Goal: Task Accomplishment & Management: Use online tool/utility

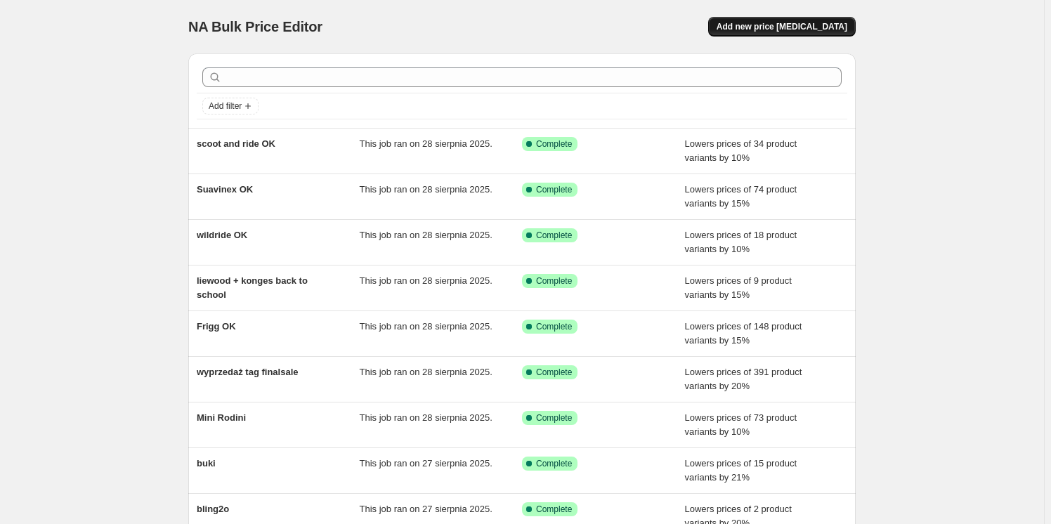
click at [820, 25] on span "Add new price [MEDICAL_DATA]" at bounding box center [781, 26] width 131 height 11
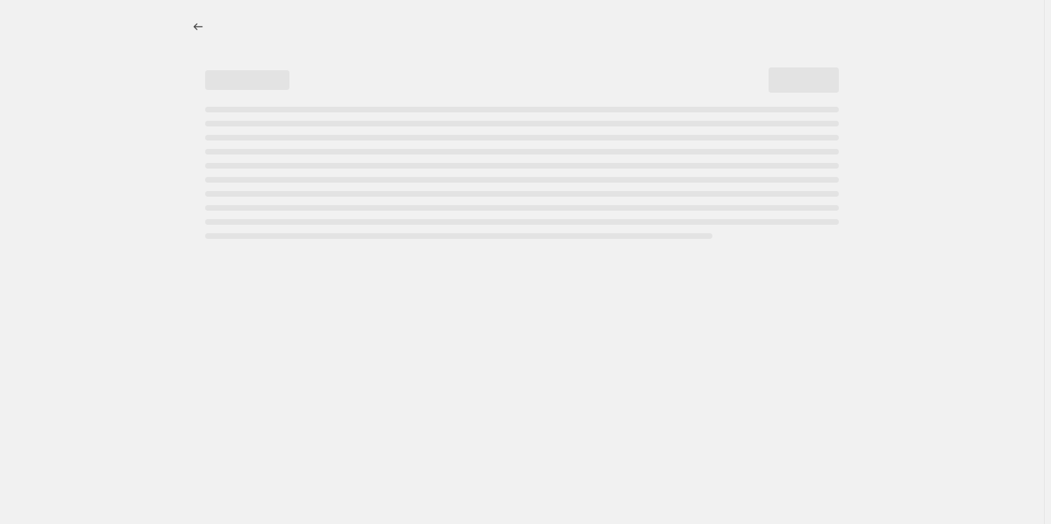
select select "percentage"
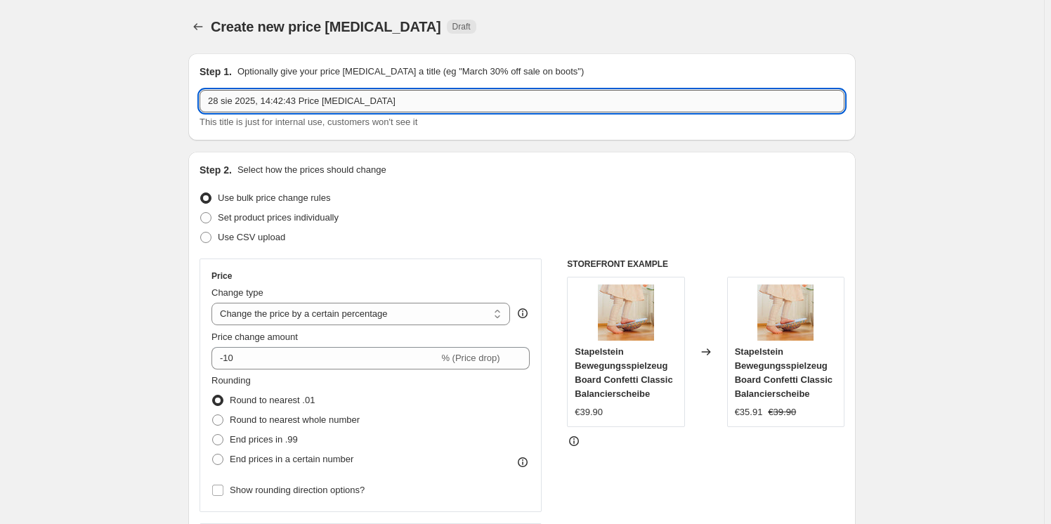
click at [342, 103] on input "28 sie 2025, 14:42:43 Price [MEDICAL_DATA]" at bounding box center [521, 101] width 645 height 22
type input "babybjorn"
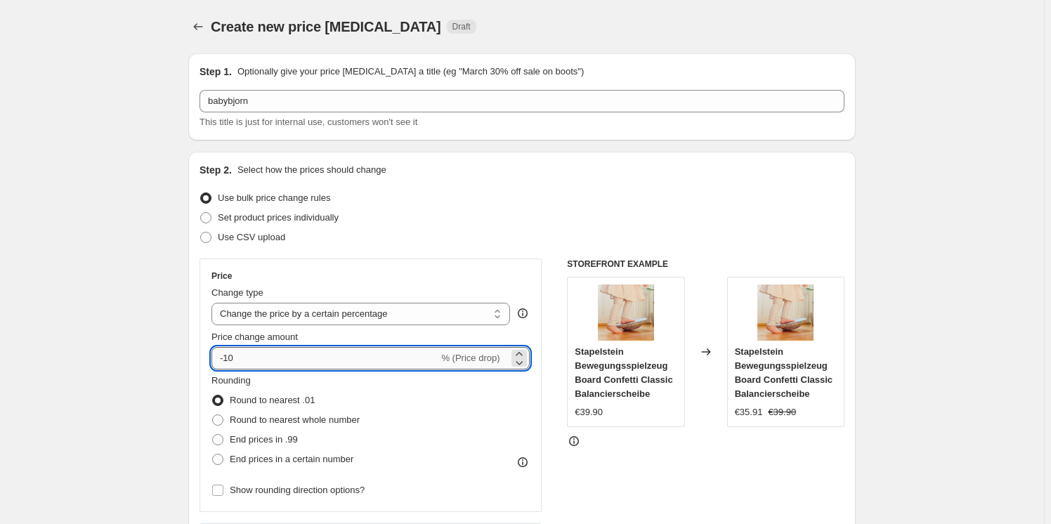
drag, startPoint x: 249, startPoint y: 358, endPoint x: 226, endPoint y: 358, distance: 22.5
click at [226, 358] on input "-10" at bounding box center [324, 358] width 227 height 22
type input "-5"
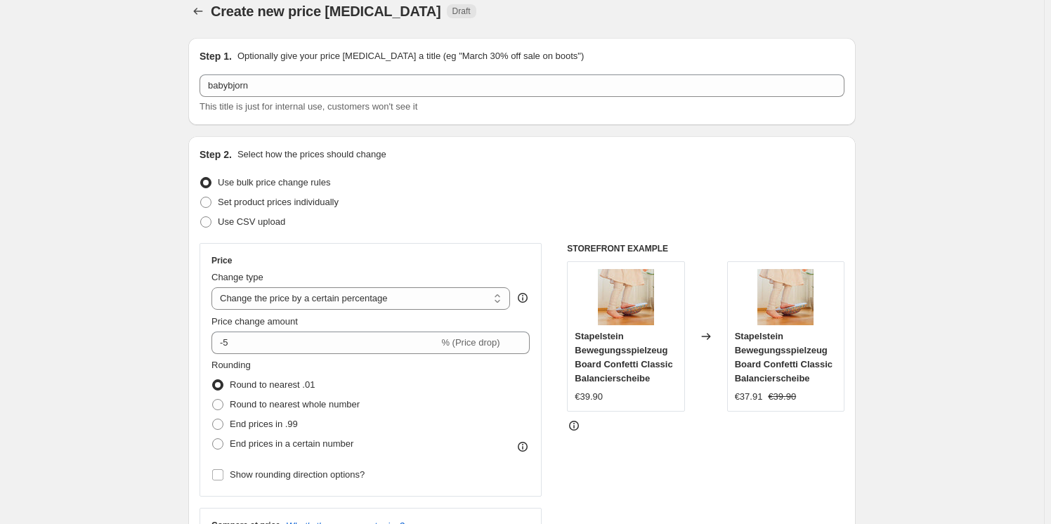
scroll to position [127, 0]
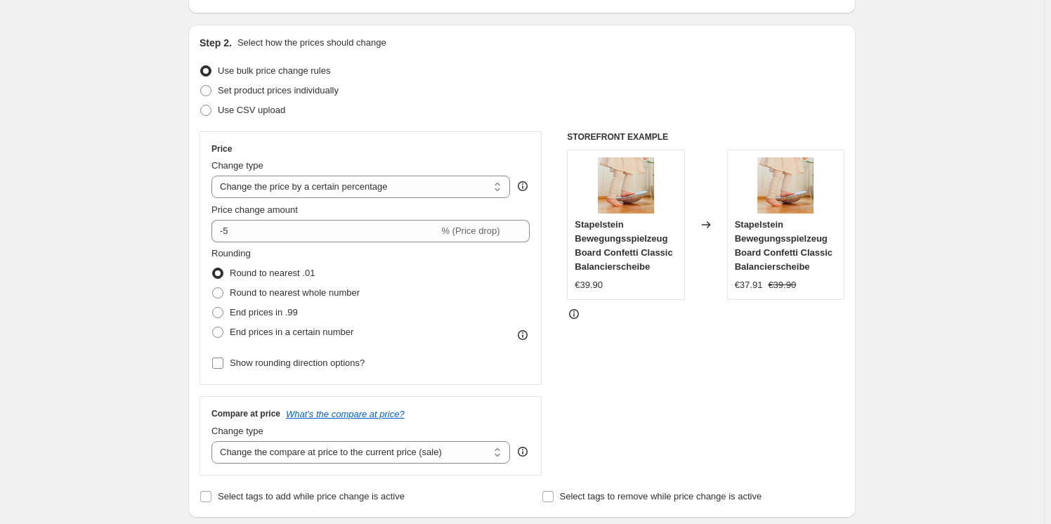
click at [227, 364] on label "Show rounding direction options?" at bounding box center [287, 363] width 153 height 20
click at [223, 364] on input "Show rounding direction options?" at bounding box center [217, 363] width 11 height 11
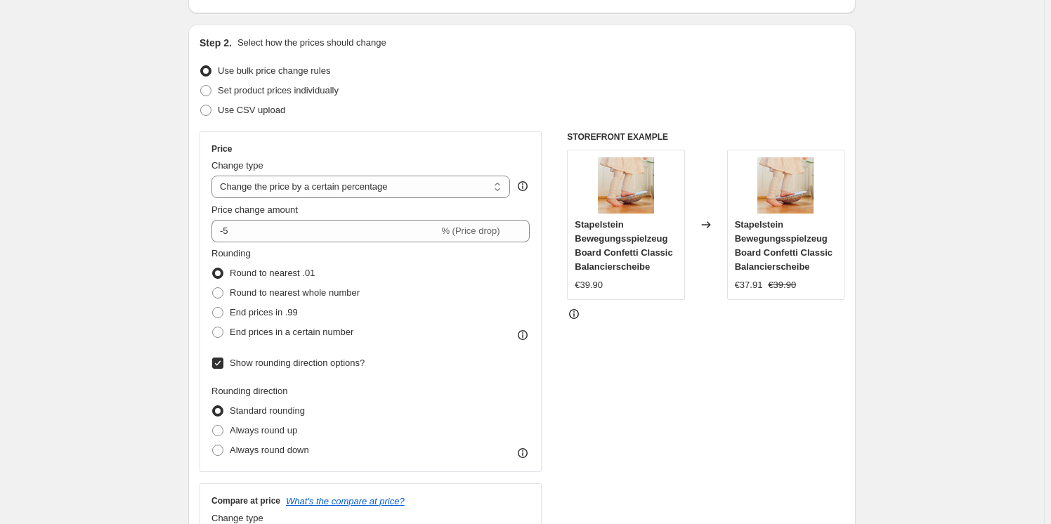
drag, startPoint x: 215, startPoint y: 360, endPoint x: 222, endPoint y: 358, distance: 7.3
click at [222, 358] on span at bounding box center [217, 363] width 13 height 13
click at [223, 363] on input "Show rounding direction options?" at bounding box center [217, 363] width 11 height 11
checkbox input "false"
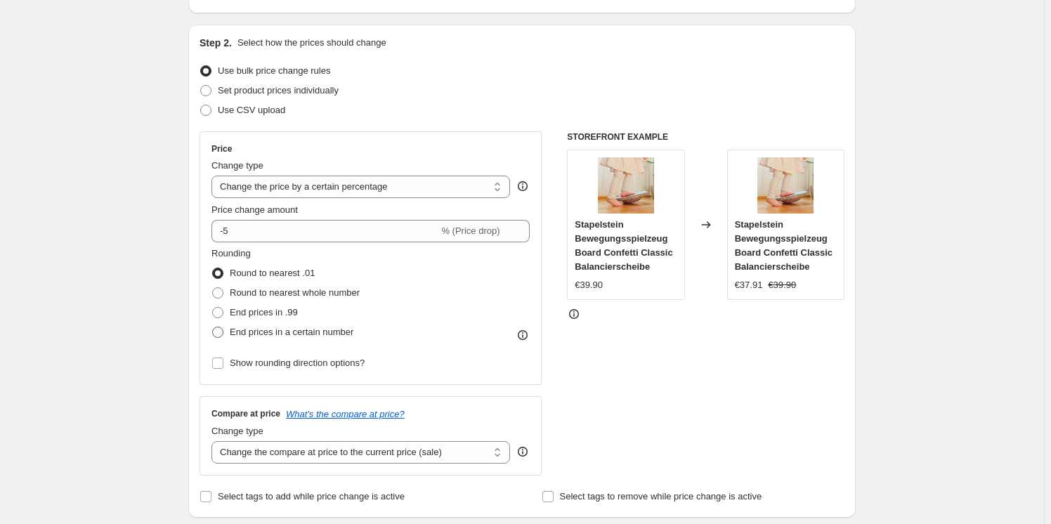
click at [223, 332] on span at bounding box center [217, 332] width 11 height 11
click at [213, 327] on input "End prices in a certain number" at bounding box center [212, 327] width 1 height 1
radio input "true"
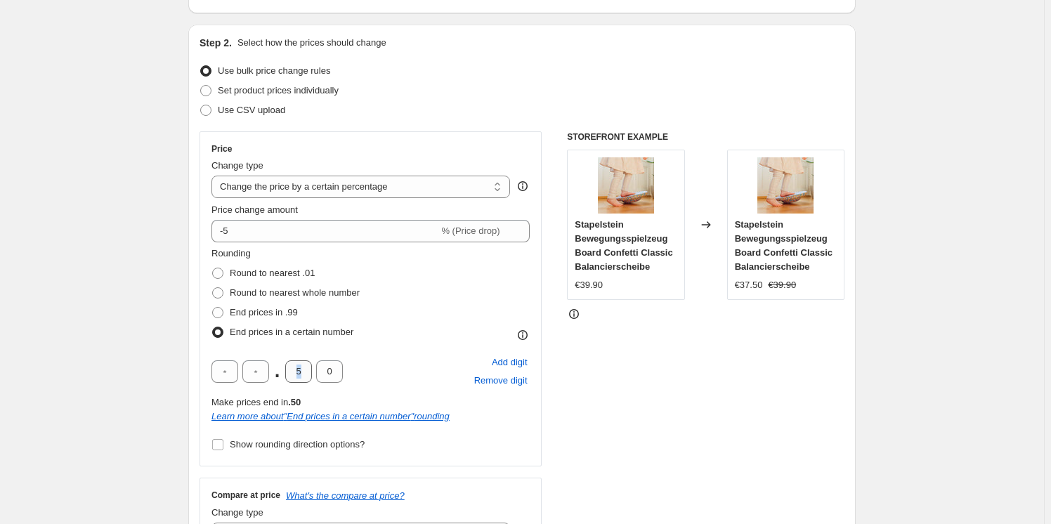
drag, startPoint x: 313, startPoint y: 368, endPoint x: 296, endPoint y: 370, distance: 17.7
click at [296, 370] on div ". 5 0" at bounding box center [276, 371] width 131 height 22
click at [301, 376] on input "5" at bounding box center [298, 371] width 27 height 22
drag, startPoint x: 296, startPoint y: 373, endPoint x: 317, endPoint y: 369, distance: 22.1
click at [317, 370] on div ". 5 0" at bounding box center [276, 371] width 131 height 22
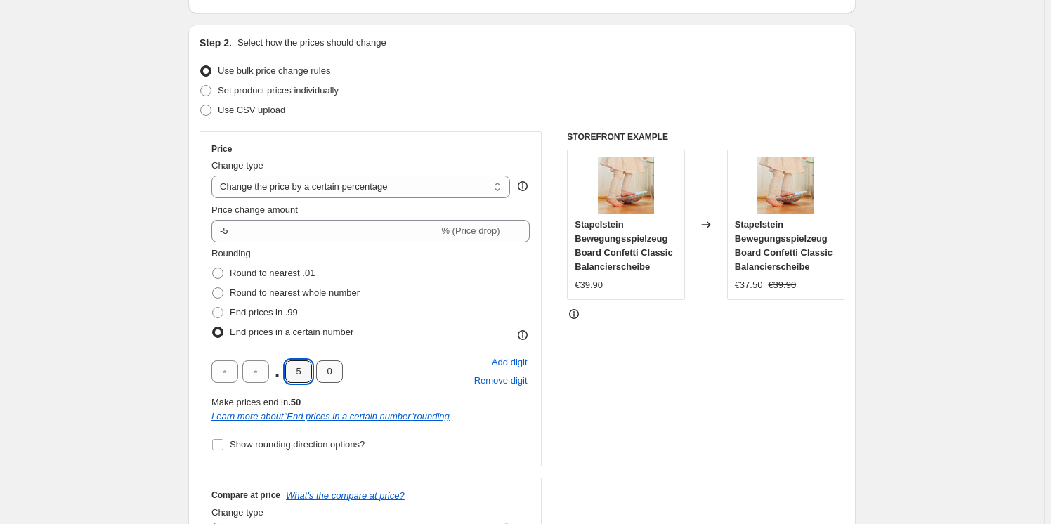
type input "9"
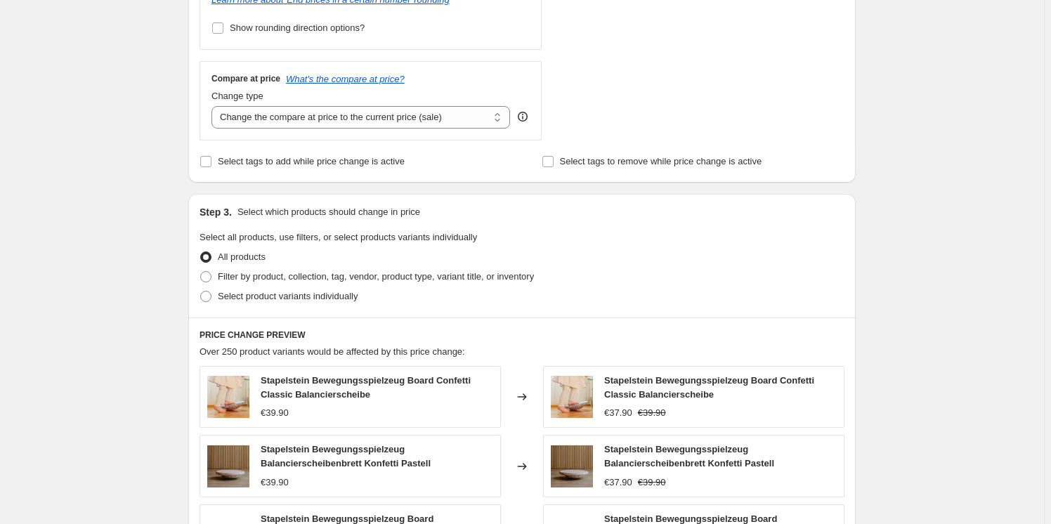
scroll to position [575, 0]
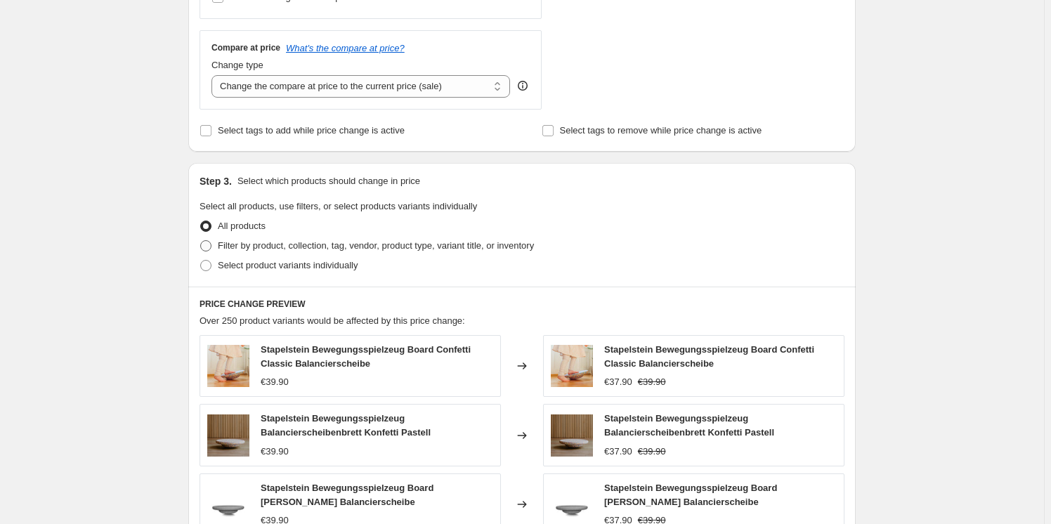
click at [207, 249] on span at bounding box center [205, 245] width 11 height 11
click at [201, 241] on input "Filter by product, collection, tag, vendor, product type, variant title, or inv…" at bounding box center [200, 240] width 1 height 1
radio input "true"
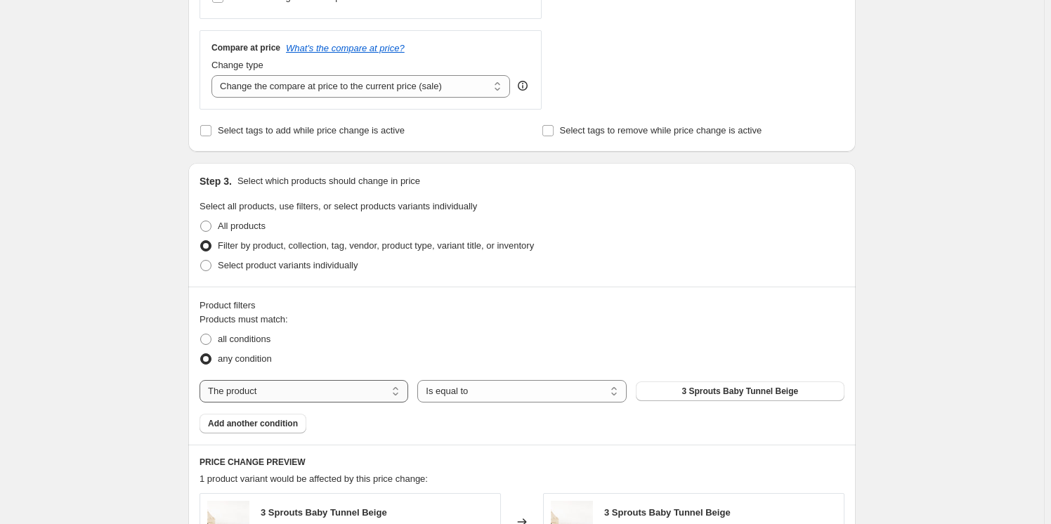
click at [254, 386] on select "The product The product's collection The product's tag The product's vendor The…" at bounding box center [303, 391] width 209 height 22
select select "vendor"
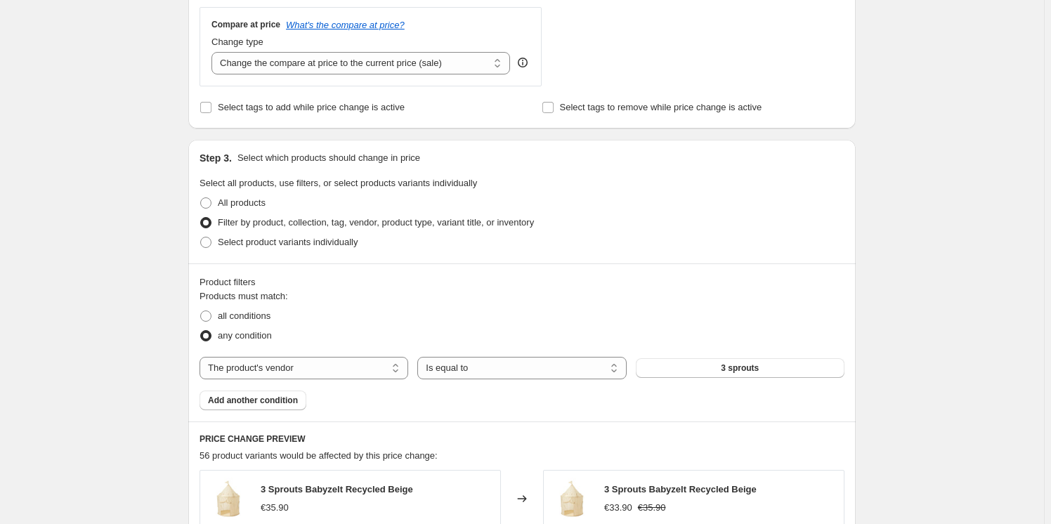
scroll to position [638, 0]
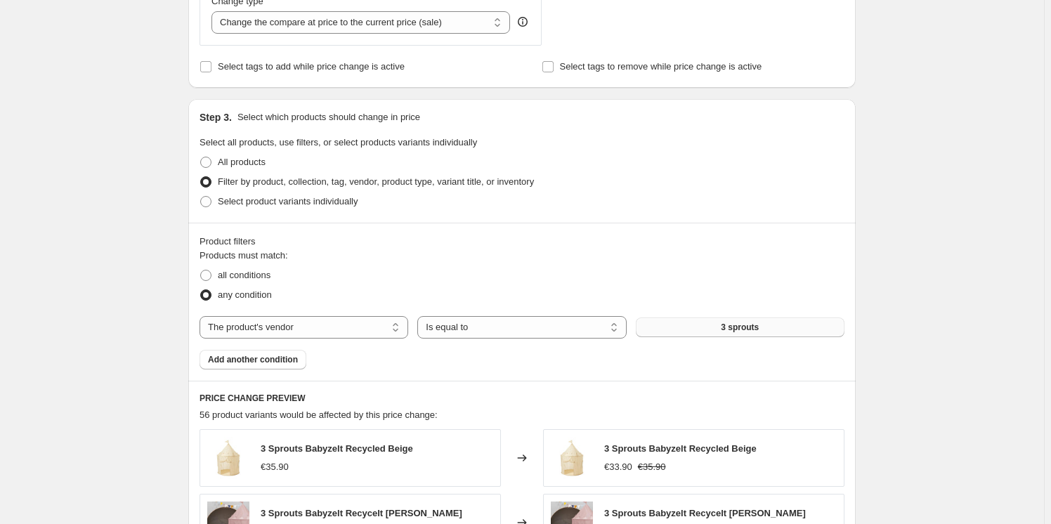
click at [716, 317] on button "3 sprouts" at bounding box center [740, 327] width 209 height 20
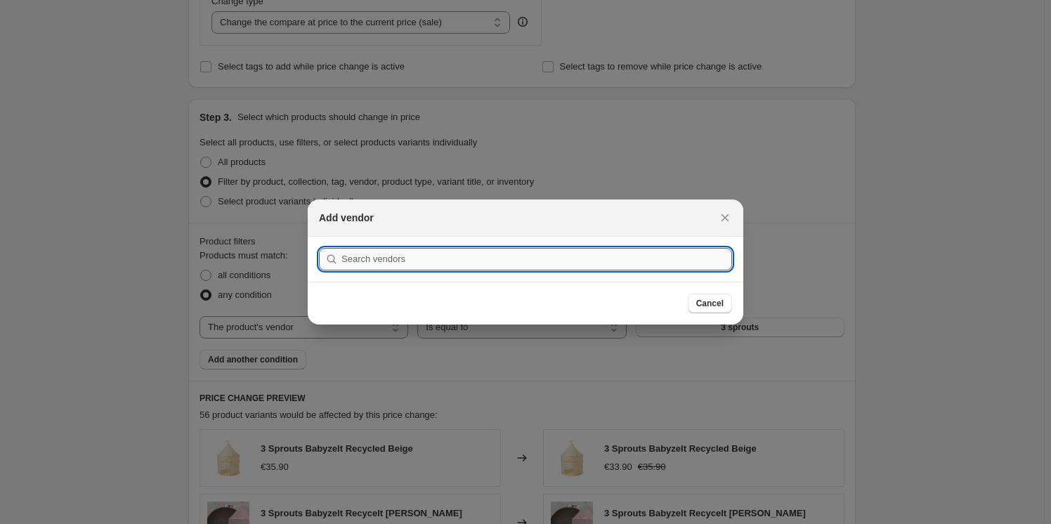
click at [493, 258] on input ":r2o:" at bounding box center [536, 259] width 391 height 22
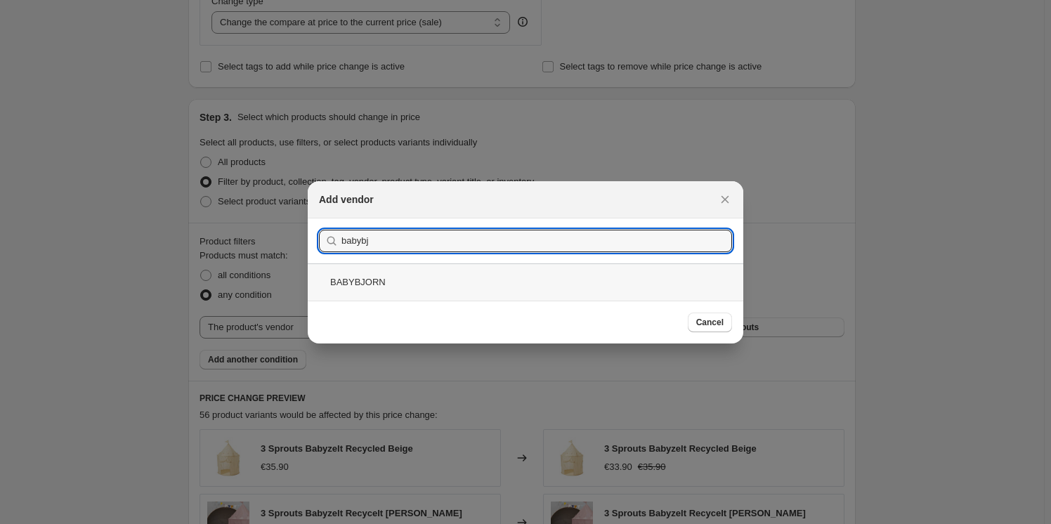
type input "babybj"
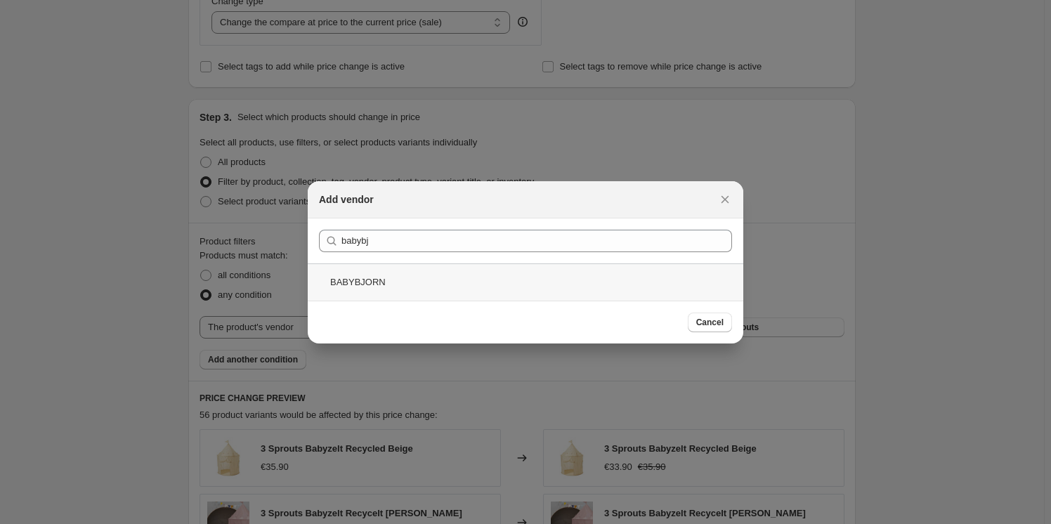
click at [367, 274] on div "BABYBJORN" at bounding box center [525, 281] width 435 height 37
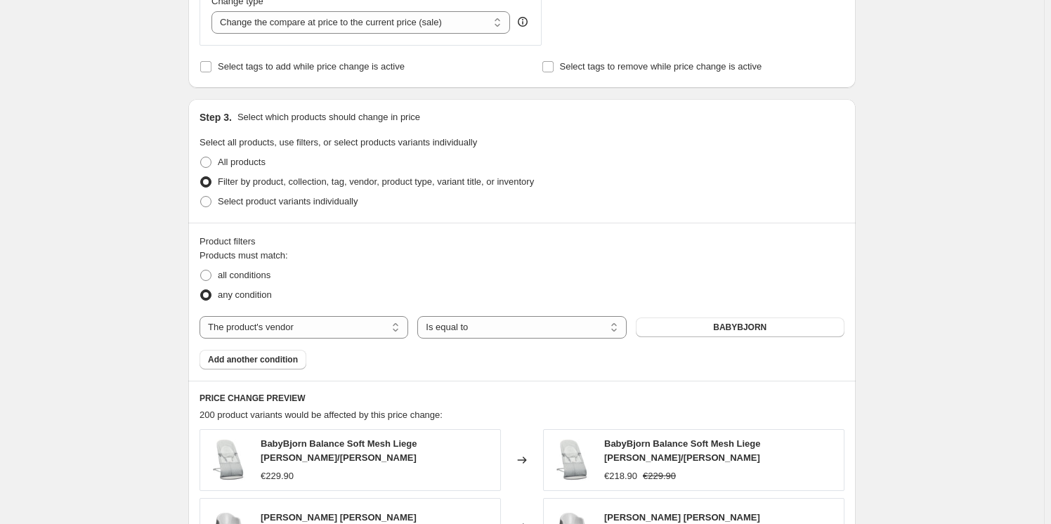
scroll to position [702, 0]
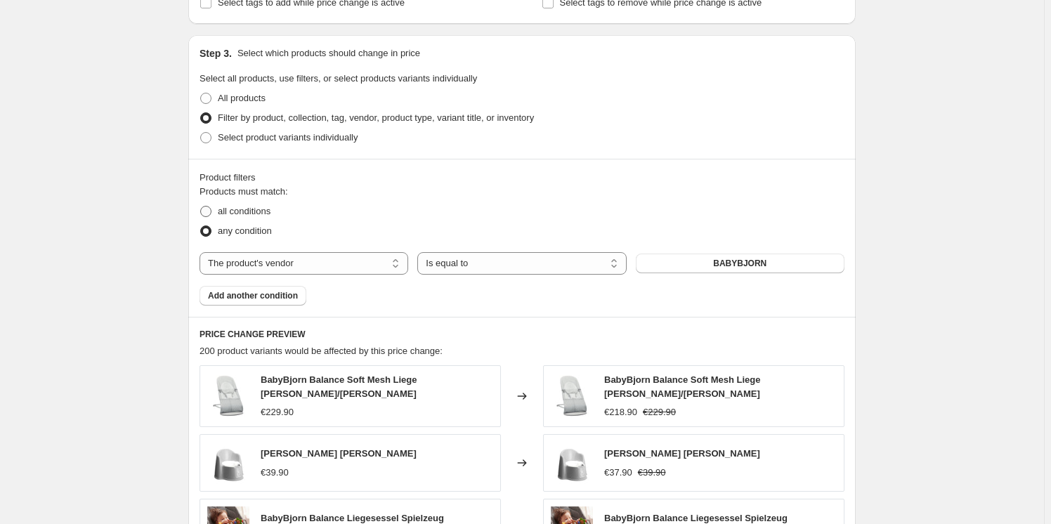
click at [211, 210] on span at bounding box center [205, 211] width 11 height 11
click at [201, 206] on input "all conditions" at bounding box center [200, 206] width 1 height 1
radio input "true"
click at [249, 297] on span "Add another condition" at bounding box center [253, 295] width 90 height 11
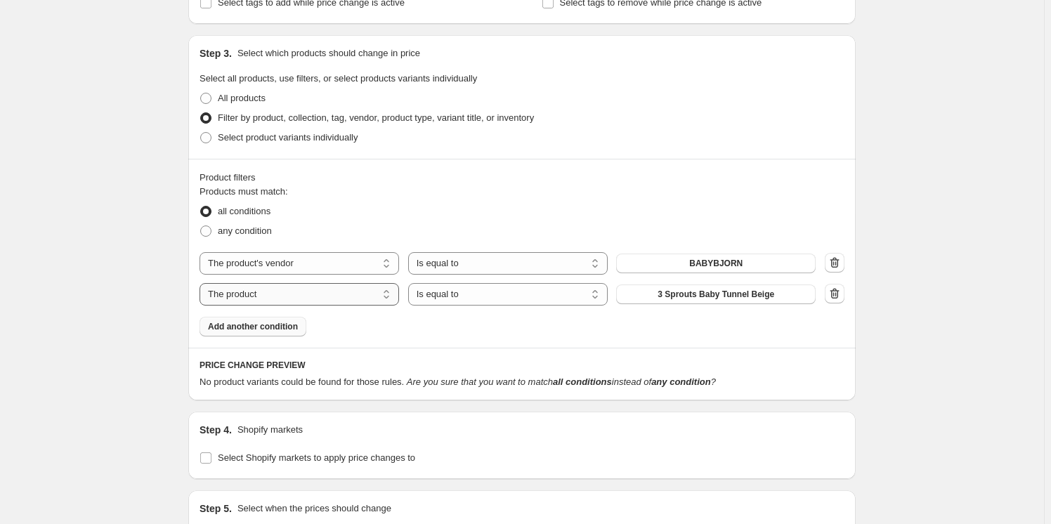
click at [263, 296] on select "The product The product's collection The product's tag The product's vendor The…" at bounding box center [298, 294] width 199 height 22
select select "product_status"
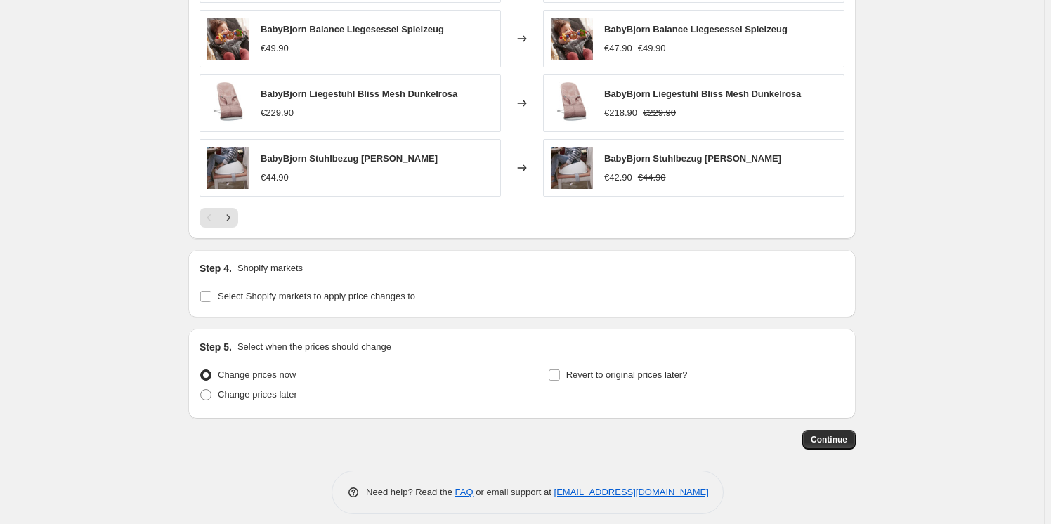
scroll to position [1228, 0]
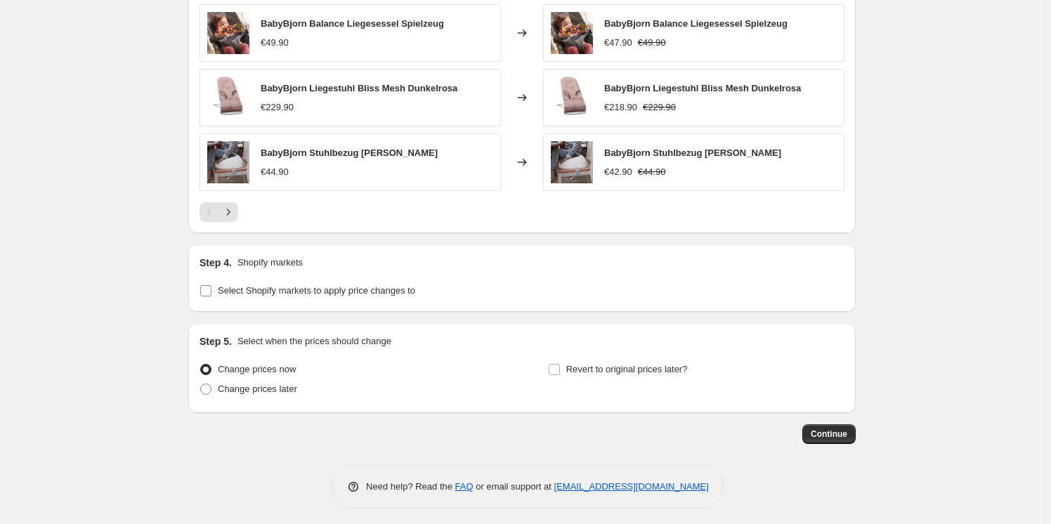
click at [204, 285] on input "Select Shopify markets to apply price changes to" at bounding box center [205, 290] width 11 height 11
checkbox input "true"
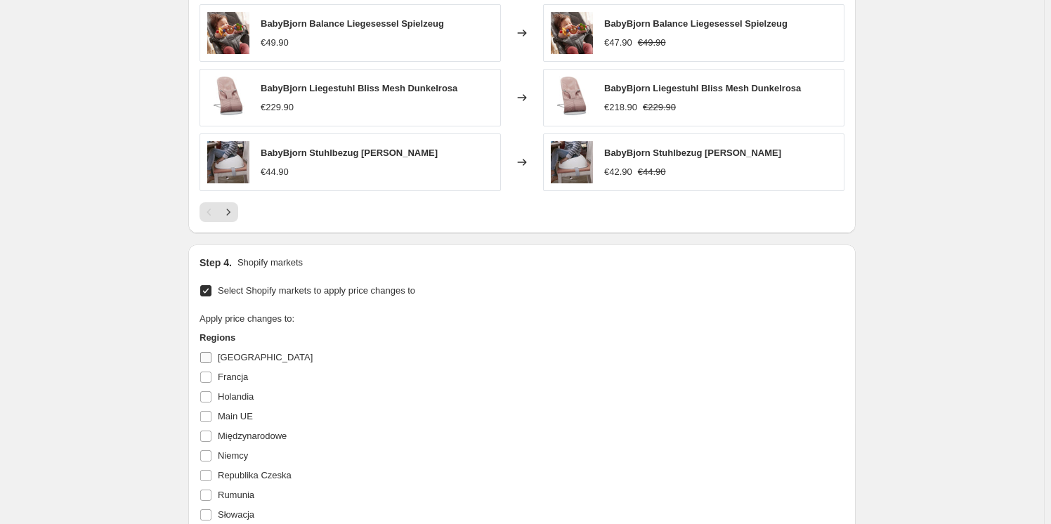
drag, startPoint x: 209, startPoint y: 350, endPoint x: 211, endPoint y: 360, distance: 9.9
click at [211, 352] on input "[GEOGRAPHIC_DATA]" at bounding box center [205, 357] width 11 height 11
checkbox input "true"
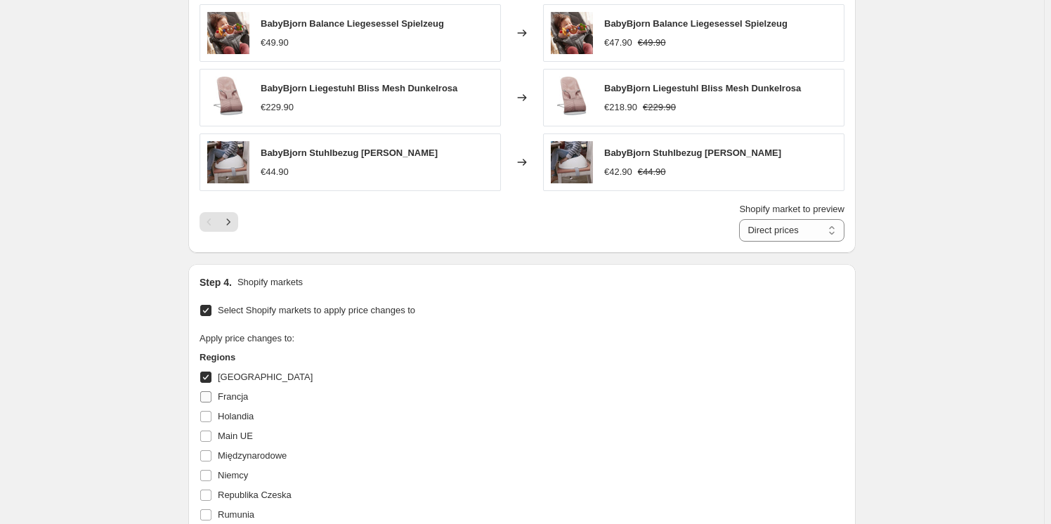
click at [209, 392] on input "Francja" at bounding box center [205, 396] width 11 height 11
checkbox input "true"
click at [209, 417] on span at bounding box center [205, 416] width 13 height 13
click at [209, 417] on input "Holandia" at bounding box center [205, 416] width 11 height 11
checkbox input "true"
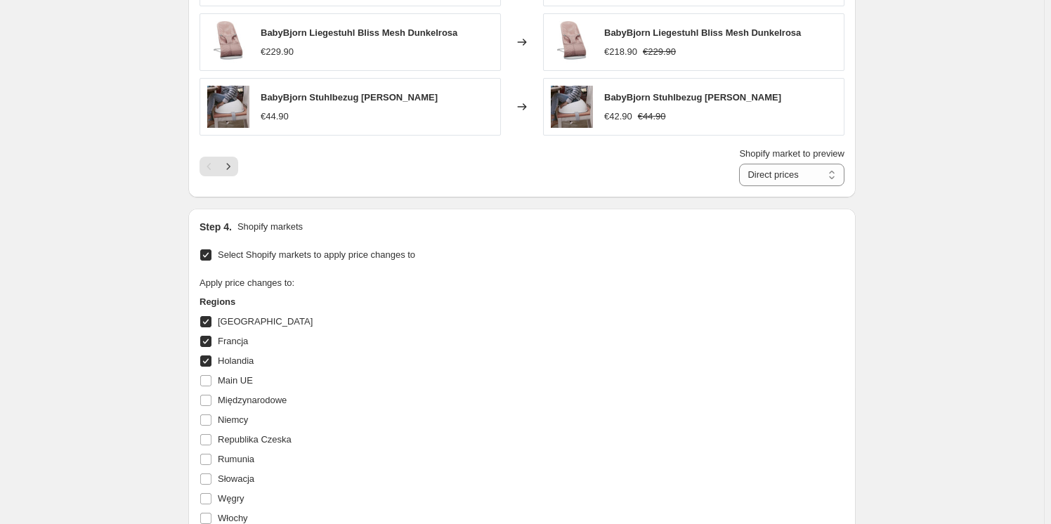
scroll to position [1356, 0]
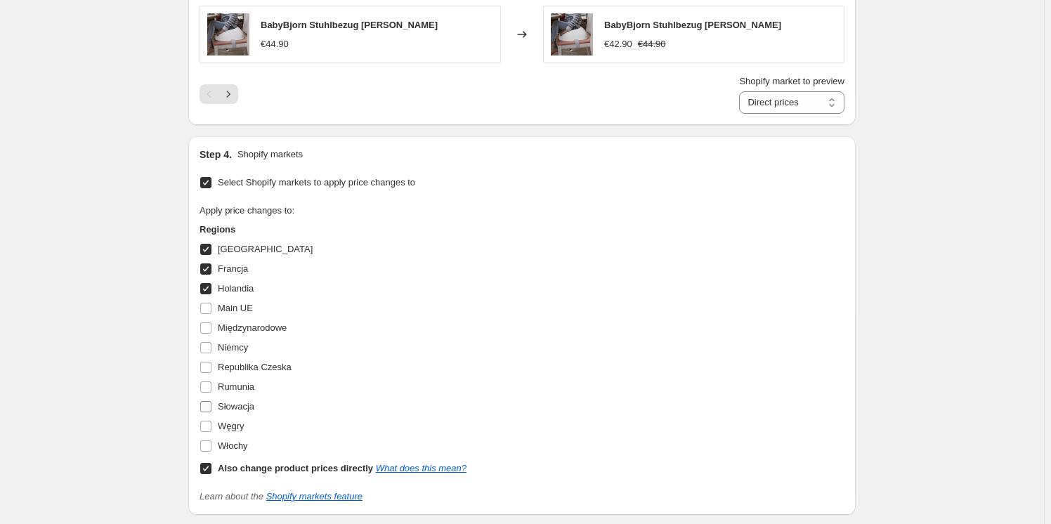
click at [208, 401] on input "Słowacja" at bounding box center [205, 406] width 11 height 11
checkbox input "true"
click at [207, 440] on input "Włochy" at bounding box center [205, 445] width 11 height 11
checkbox input "true"
click at [211, 342] on input "Niemcy" at bounding box center [205, 347] width 11 height 11
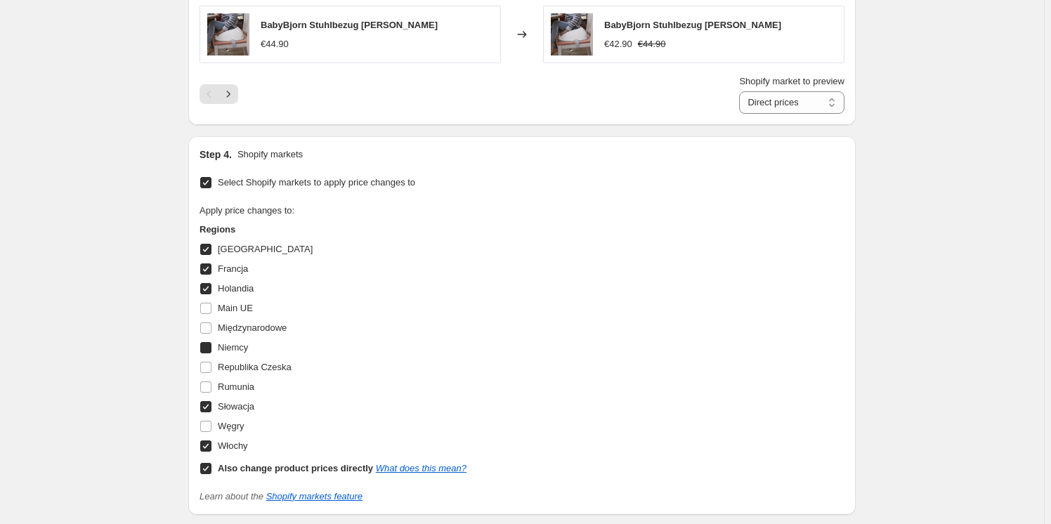
checkbox input "true"
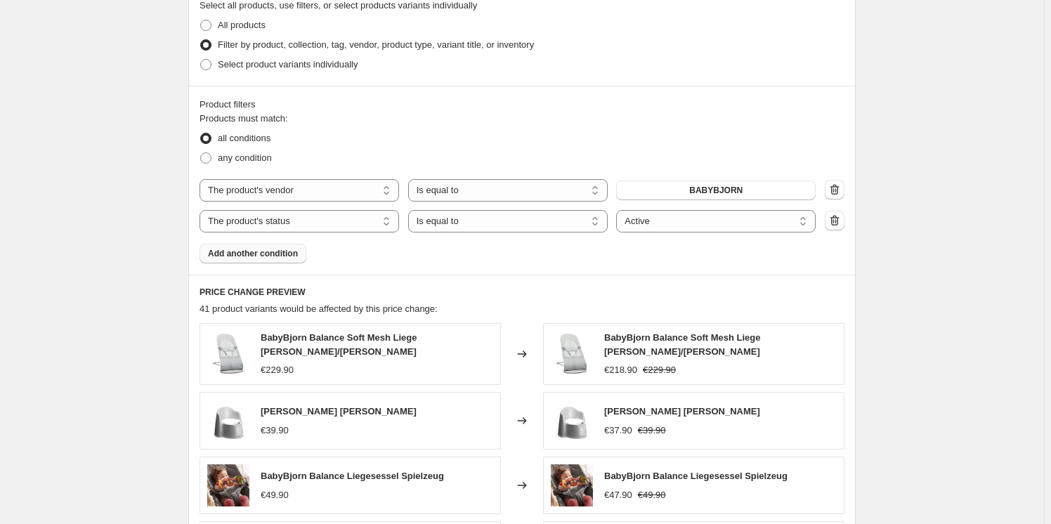
scroll to position [1559, 0]
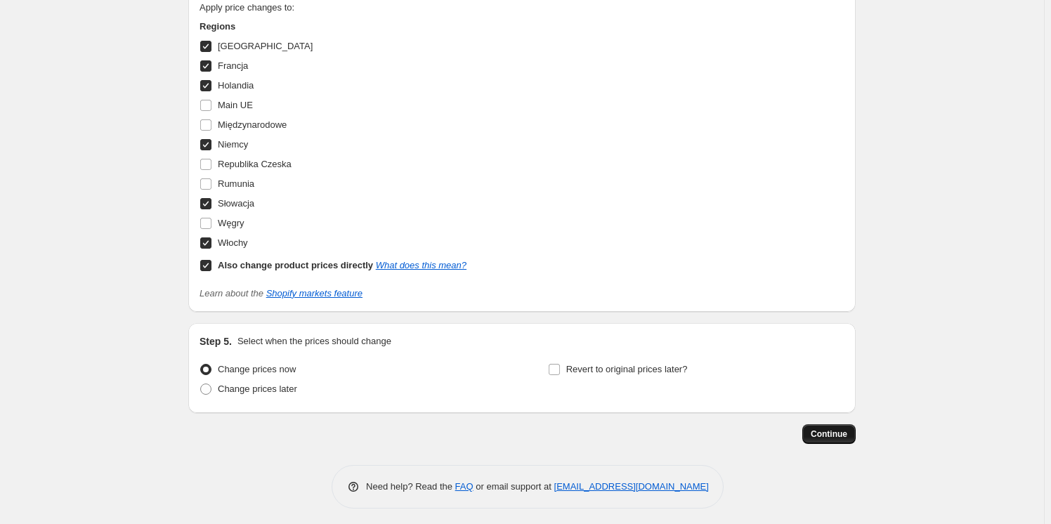
click at [829, 433] on span "Continue" at bounding box center [829, 433] width 37 height 11
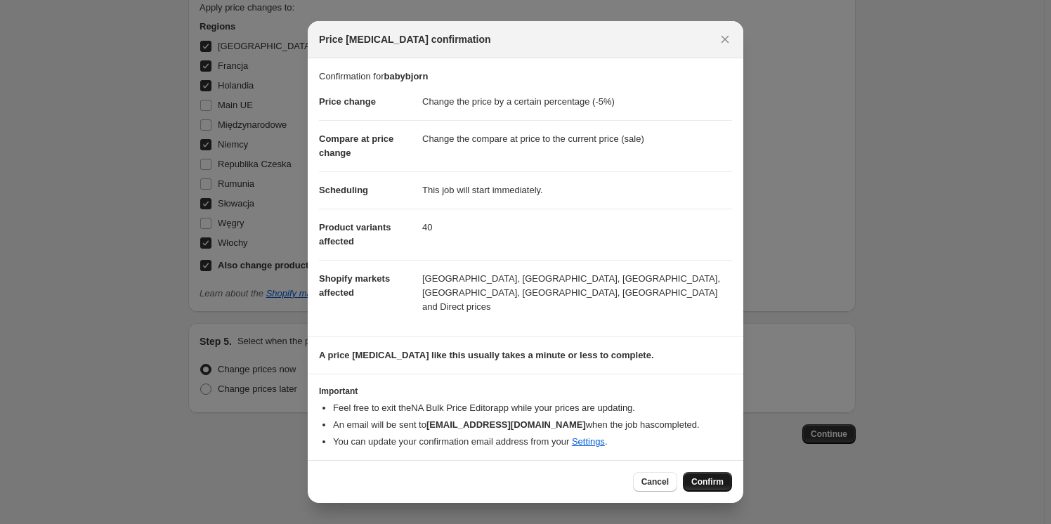
click at [697, 476] on span "Confirm" at bounding box center [707, 481] width 32 height 11
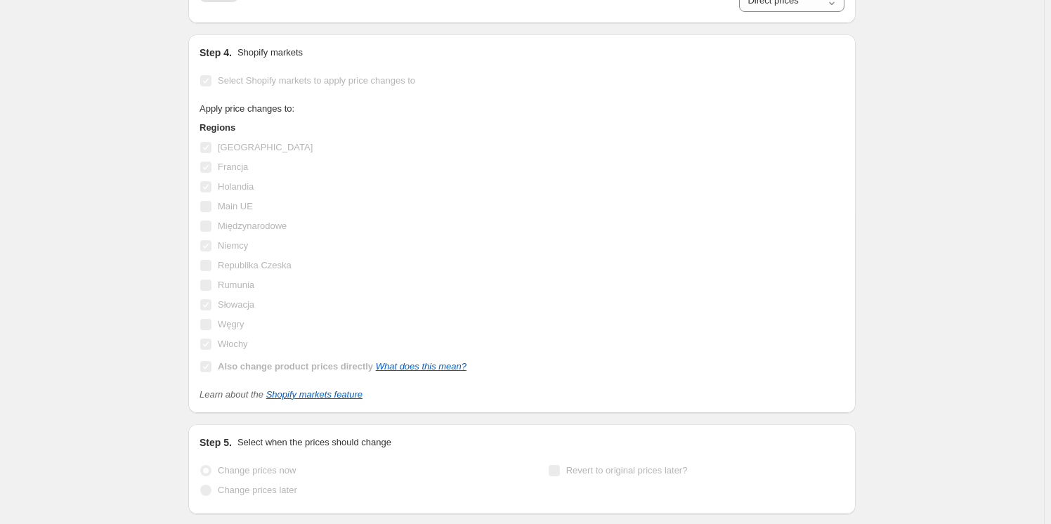
scroll to position [1594, 0]
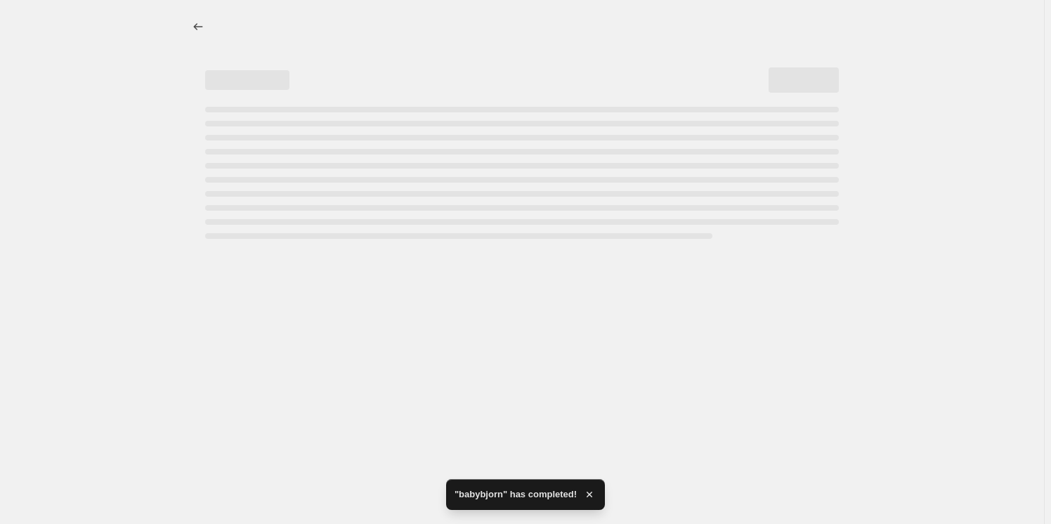
select select "percentage"
select select "vendor"
select select "product_status"
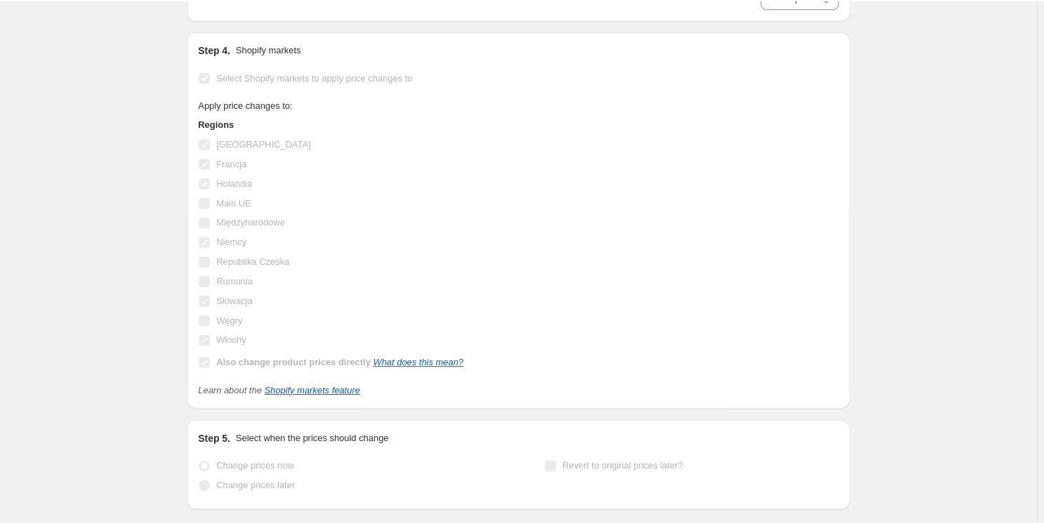
scroll to position [0, 0]
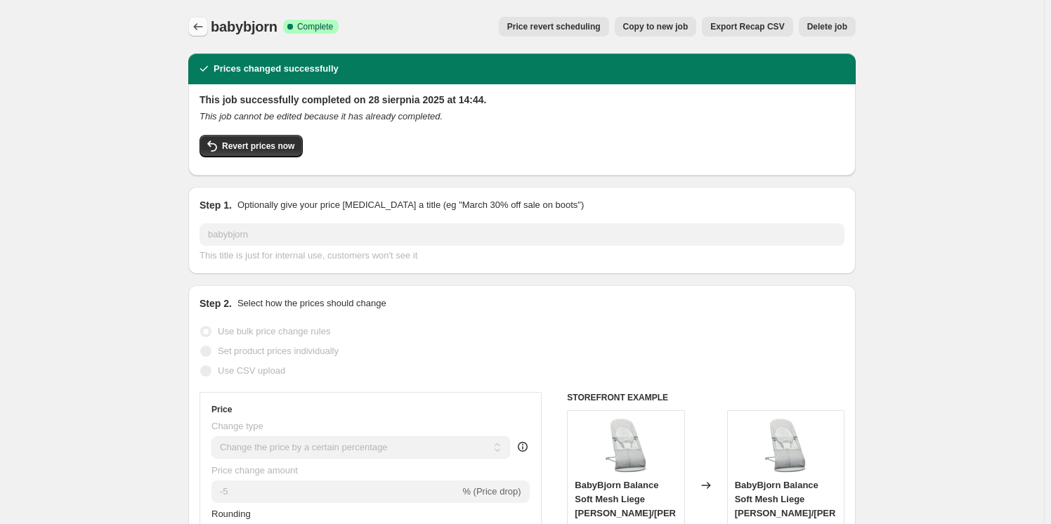
click at [191, 29] on button "Price change jobs" at bounding box center [198, 27] width 20 height 20
